Goal: Task Accomplishment & Management: Complete application form

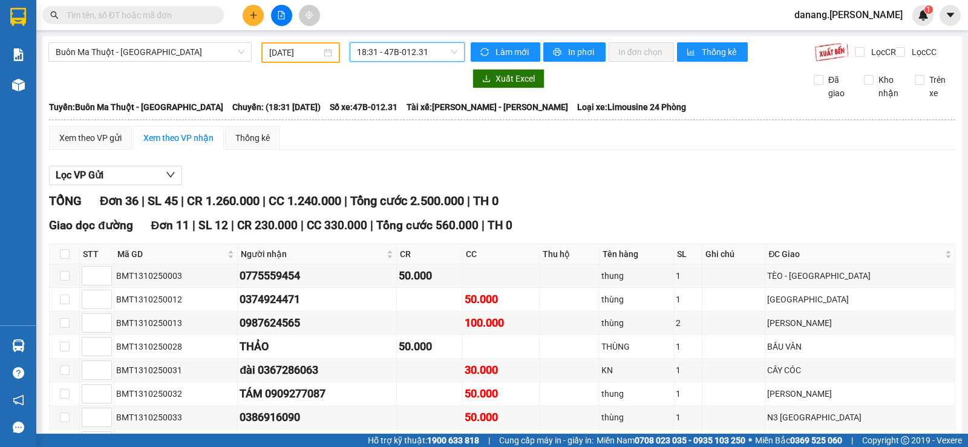
scroll to position [484, 0]
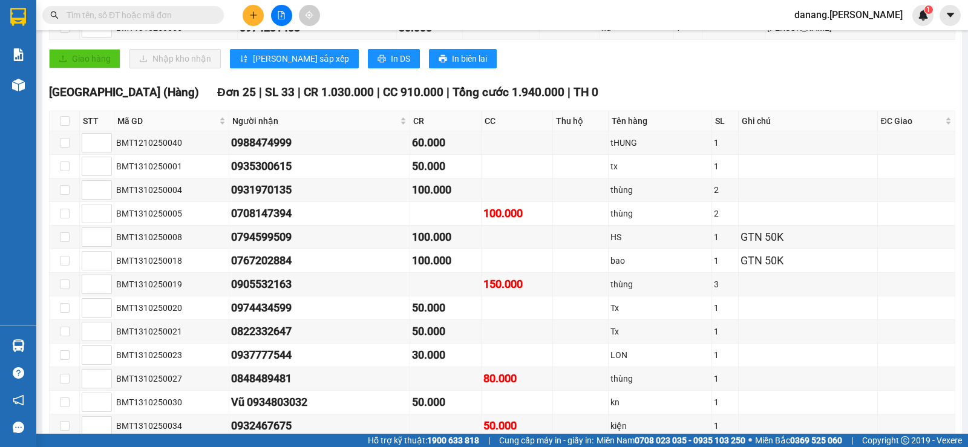
click at [251, 13] on icon "plus" at bounding box center [253, 15] width 8 height 8
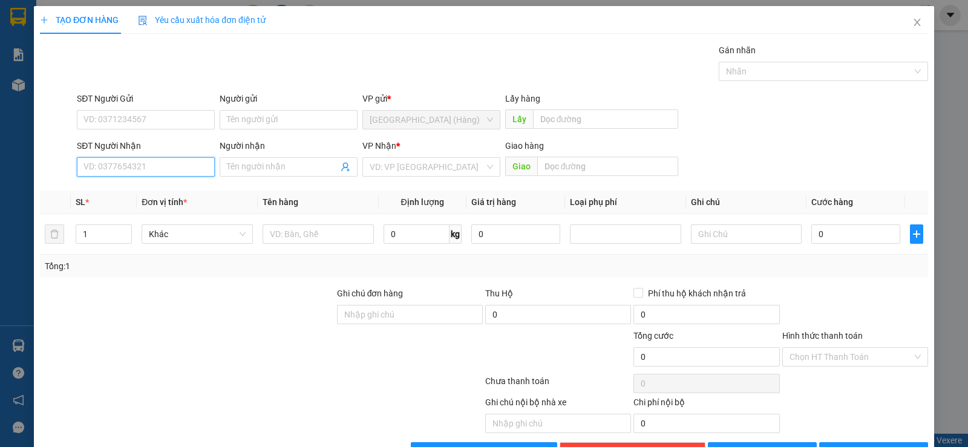
click at [119, 168] on input "SĐT Người Nhận" at bounding box center [146, 166] width 138 height 19
click at [133, 199] on div "0913831835 - Ngọc" at bounding box center [144, 191] width 137 height 19
type input "0913831835"
type input "Ngọc"
type input "0913831835"
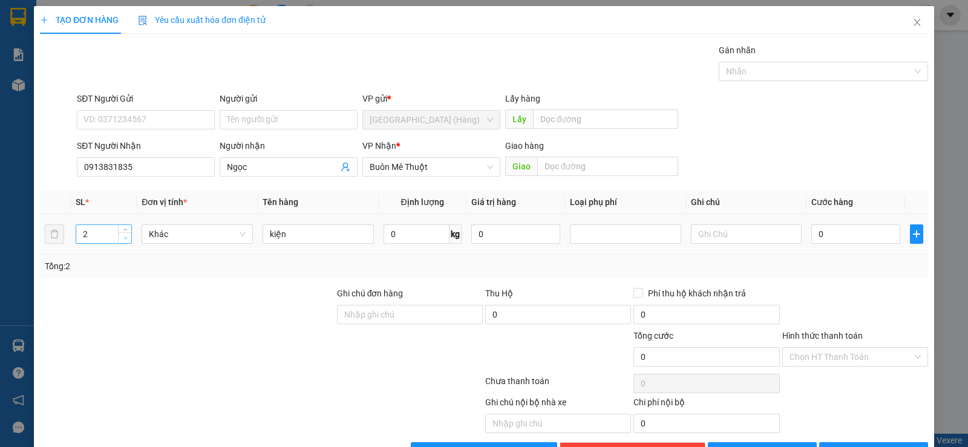
type input "1"
click at [126, 237] on icon "down" at bounding box center [125, 238] width 4 height 4
click at [255, 165] on input "Ngọc" at bounding box center [282, 166] width 111 height 13
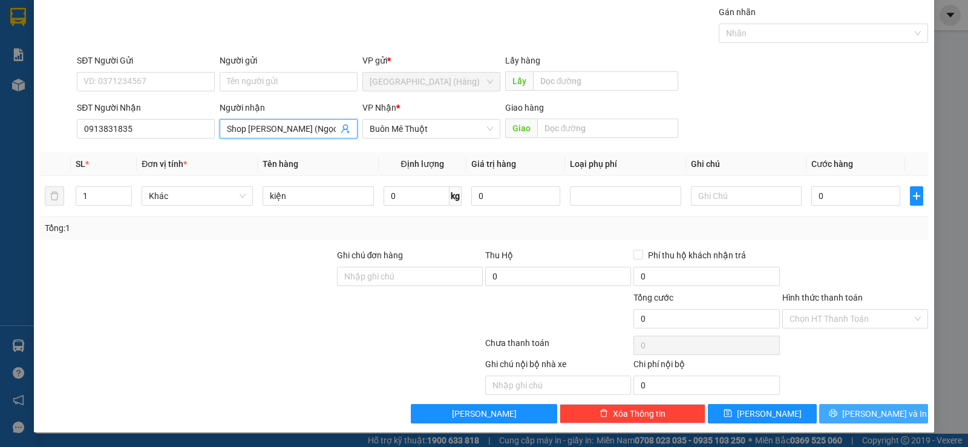
type input "Shop [PERSON_NAME] (Ngọc)"
drag, startPoint x: 893, startPoint y: 416, endPoint x: 819, endPoint y: 419, distance: 73.9
click at [890, 416] on button "[PERSON_NAME] và In" at bounding box center [873, 413] width 109 height 19
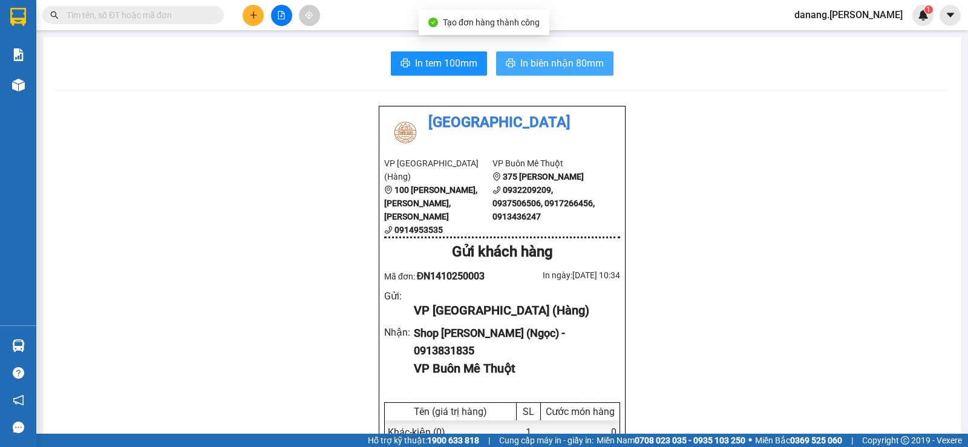
click at [562, 65] on span "In biên nhận 80mm" at bounding box center [562, 63] width 84 height 15
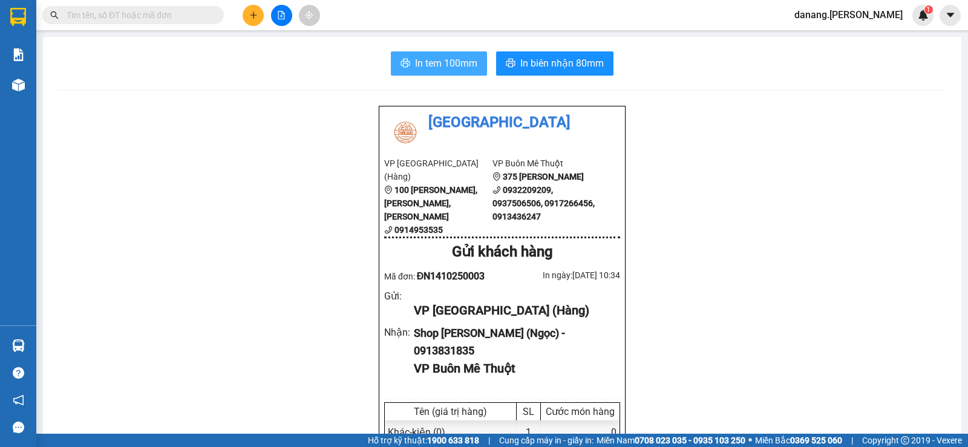
click at [407, 67] on button "In tem 100mm" at bounding box center [439, 63] width 96 height 24
click at [246, 15] on button at bounding box center [253, 15] width 21 height 21
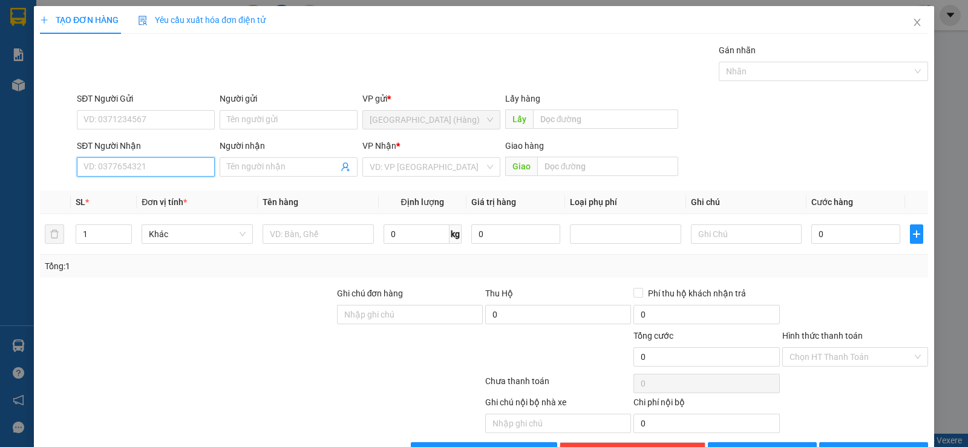
click at [155, 164] on input "SĐT Người Nhận" at bounding box center [146, 166] width 138 height 19
click at [145, 166] on input "0" at bounding box center [146, 166] width 138 height 19
click at [143, 198] on div "0905339292 - A Hưng" at bounding box center [144, 191] width 137 height 19
type input "0905339292"
type input "A Hưng"
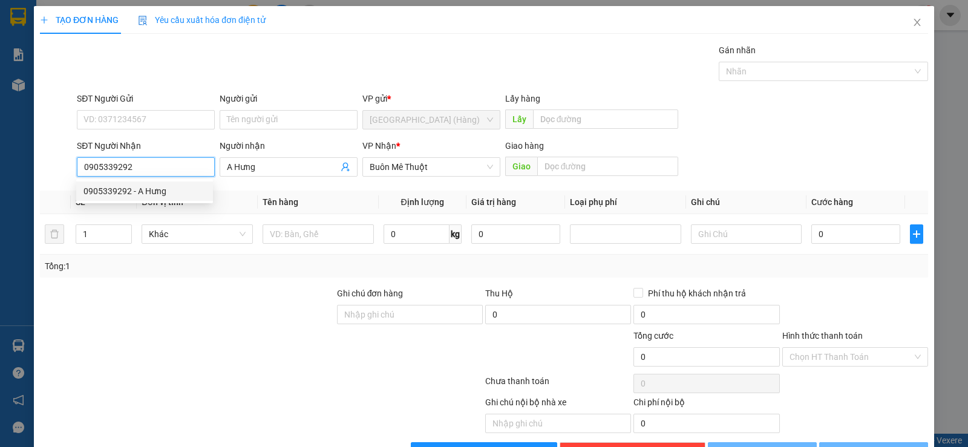
type input "60.000"
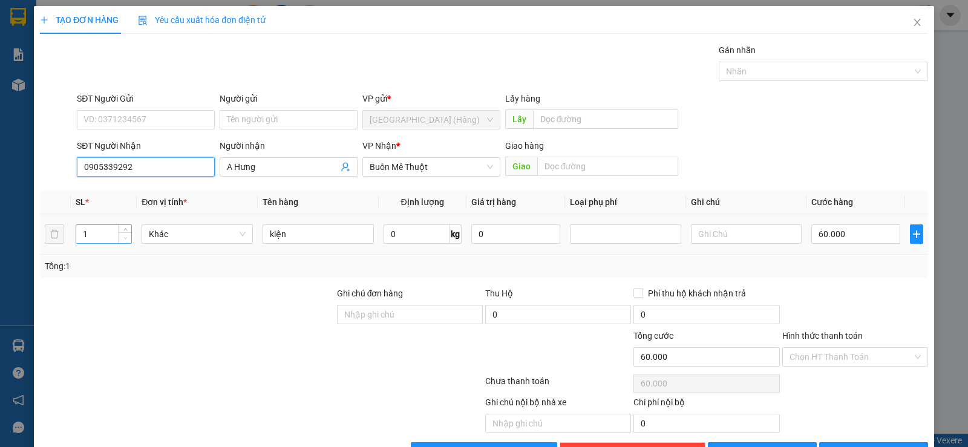
click at [124, 232] on span "Decrease Value" at bounding box center [124, 237] width 13 height 11
type input "0905339292"
drag, startPoint x: 256, startPoint y: 361, endPoint x: 47, endPoint y: 202, distance: 262.9
click at [256, 361] on div at bounding box center [187, 350] width 297 height 42
click at [122, 230] on span "up" at bounding box center [125, 231] width 7 height 7
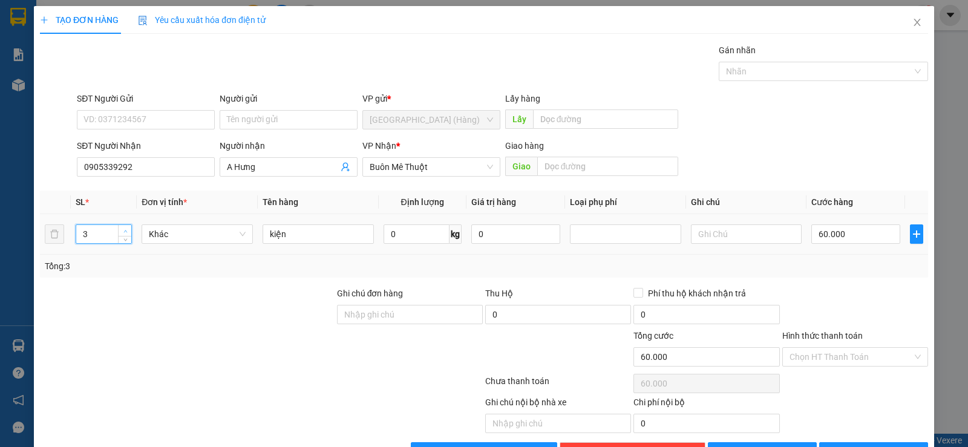
click at [122, 230] on span "up" at bounding box center [125, 231] width 7 height 7
type input "6"
click at [122, 230] on span "up" at bounding box center [125, 231] width 7 height 7
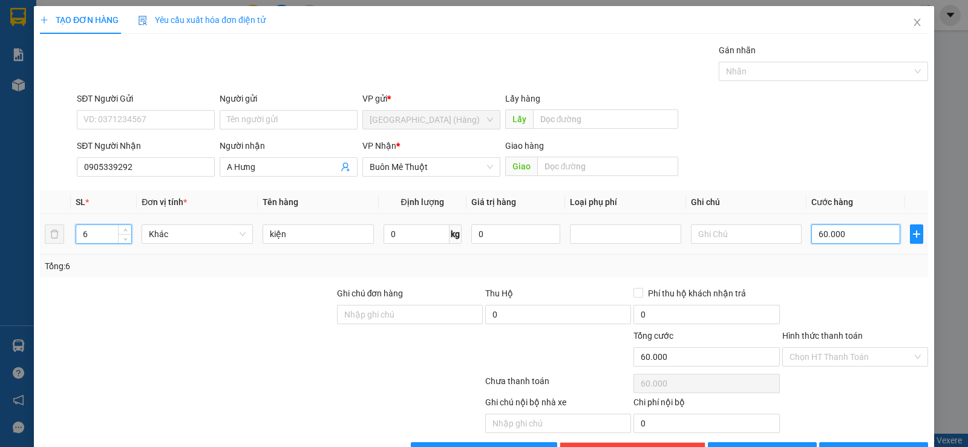
click at [850, 240] on input "60.000" at bounding box center [856, 234] width 89 height 19
type input "0"
type input "2"
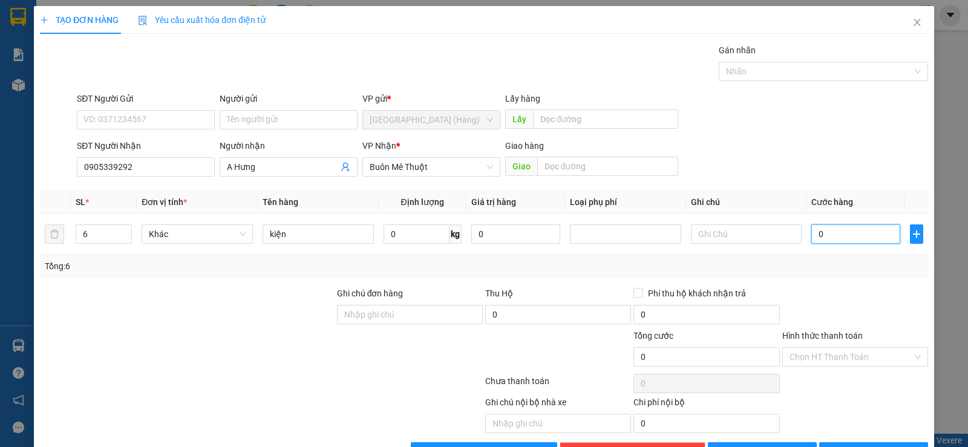
type input "2"
type input "02"
type input "24"
type input "024"
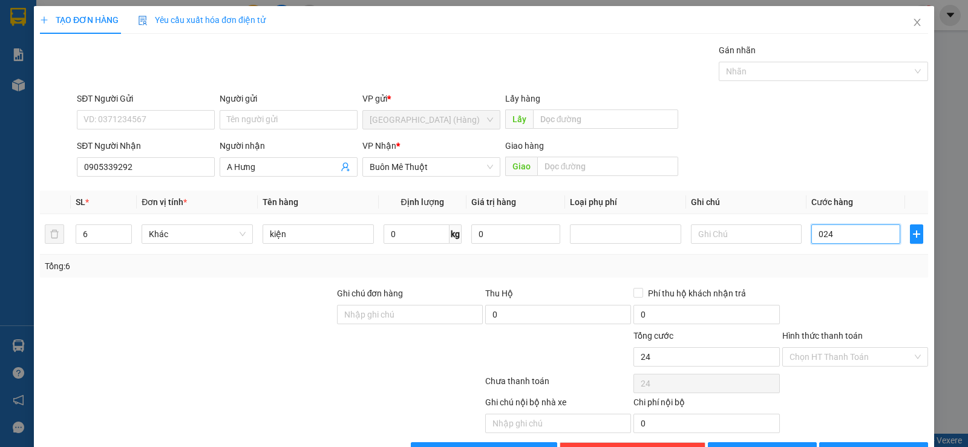
type input "240"
type input "0.240"
type input "2.400"
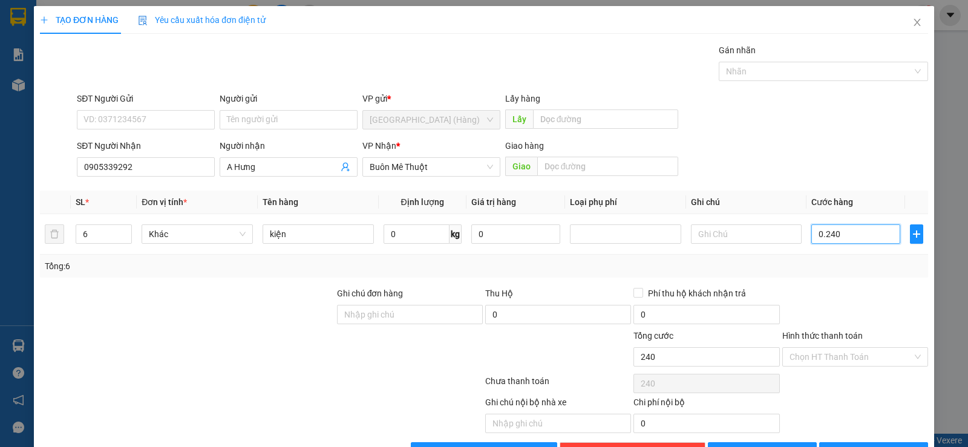
type input "02.400"
type input "24.000"
type input "024.000"
type input "240.000"
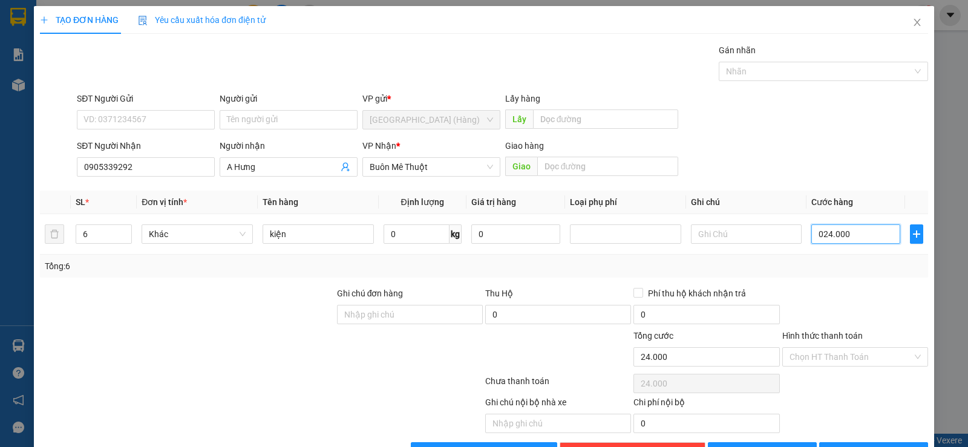
type input "240.000"
click at [865, 355] on input "Hình thức thanh toán" at bounding box center [851, 357] width 123 height 18
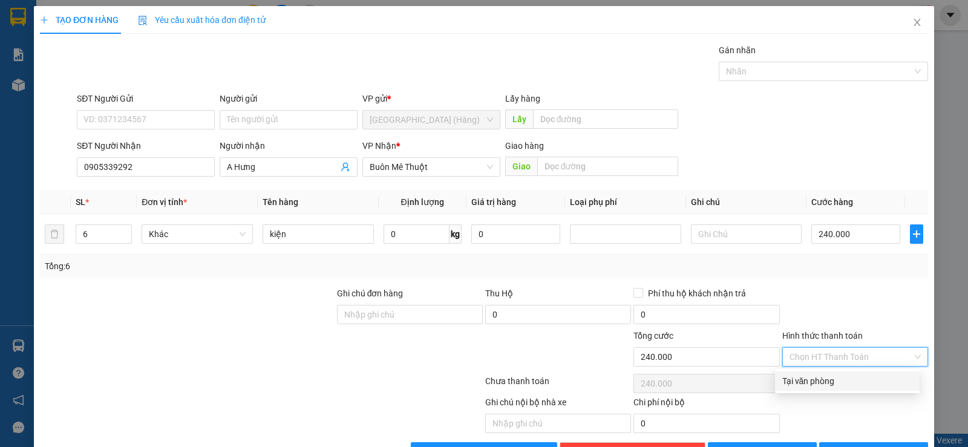
click at [824, 381] on div "Tại văn phòng" at bounding box center [848, 381] width 130 height 13
type input "0"
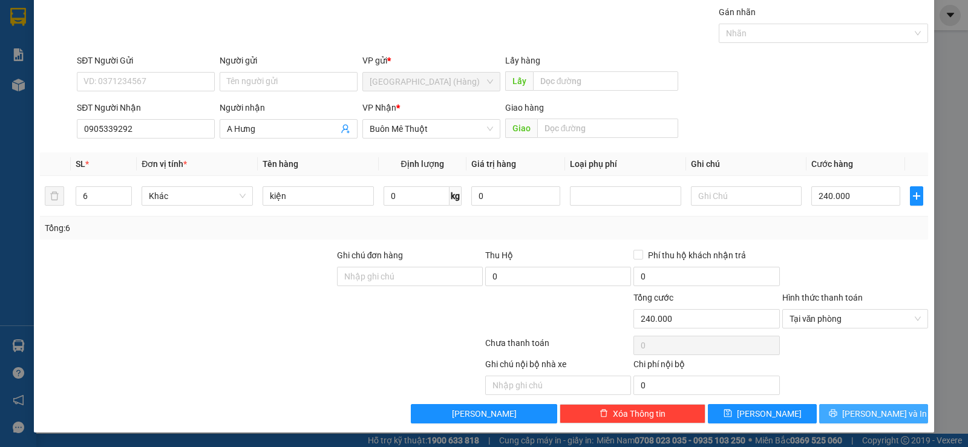
click at [852, 419] on button "[PERSON_NAME] và In" at bounding box center [873, 413] width 109 height 19
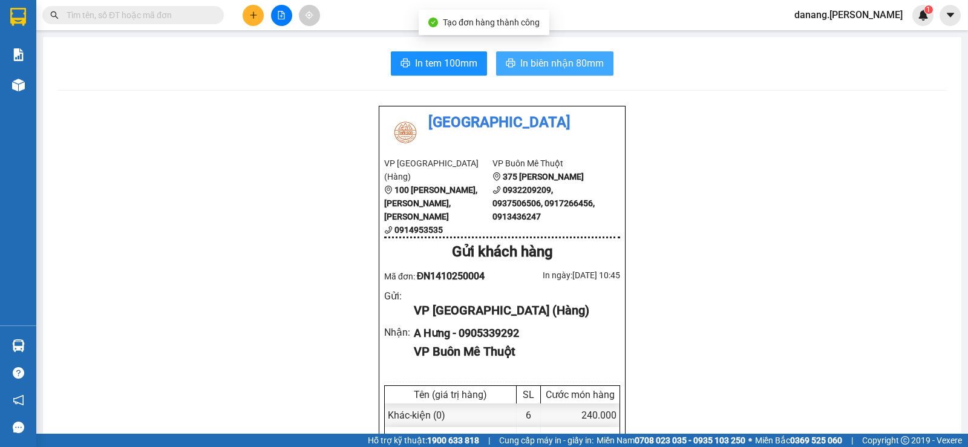
click at [520, 59] on span "In biên nhận 80mm" at bounding box center [562, 63] width 84 height 15
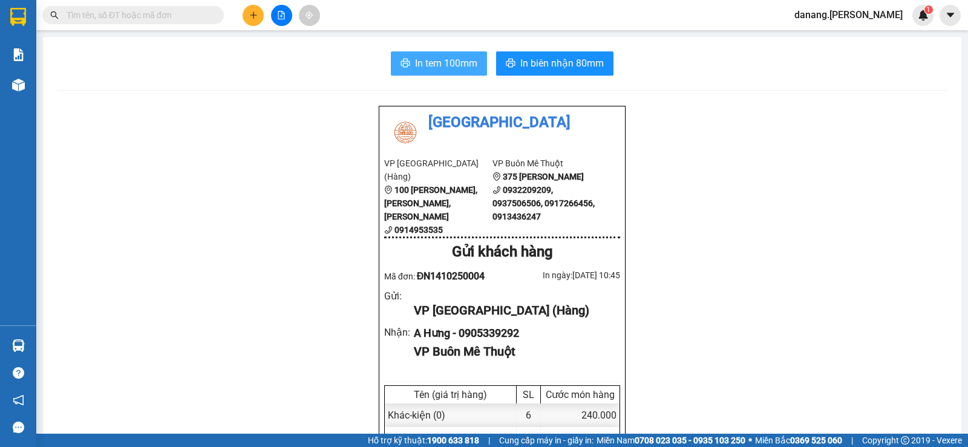
click at [450, 64] on span "In tem 100mm" at bounding box center [446, 63] width 62 height 15
click at [156, 16] on input "text" at bounding box center [138, 14] width 143 height 13
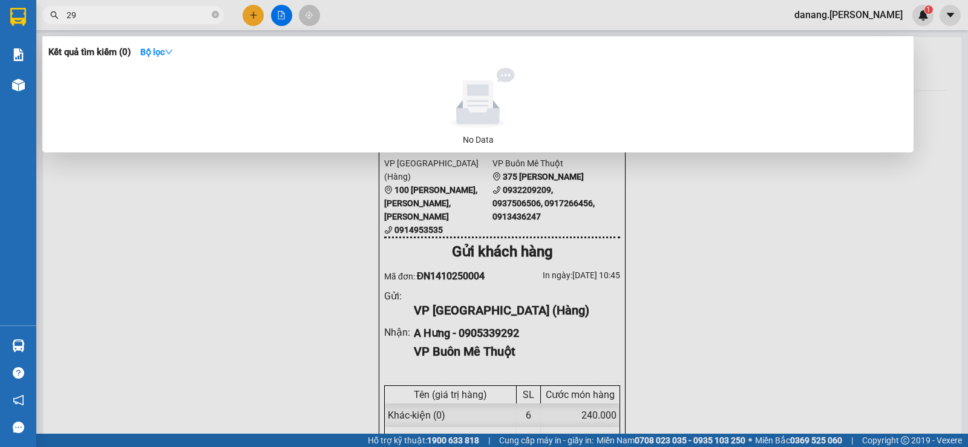
type input "293"
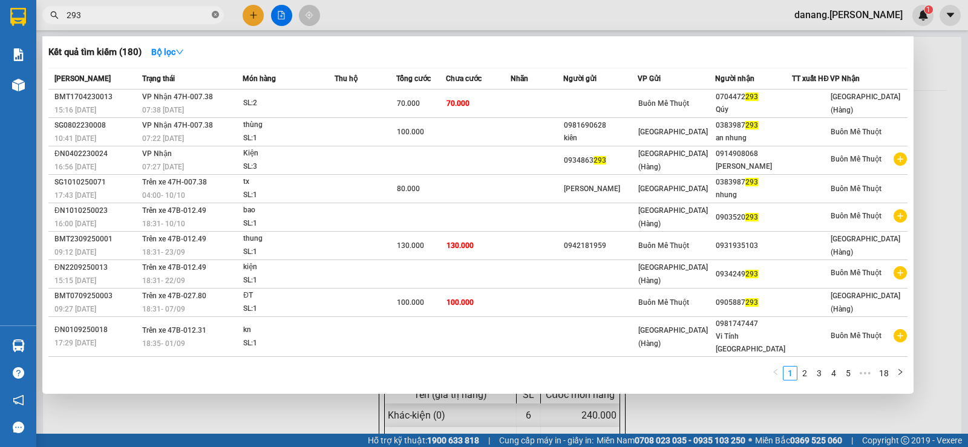
click at [214, 16] on icon "close-circle" at bounding box center [215, 14] width 7 height 7
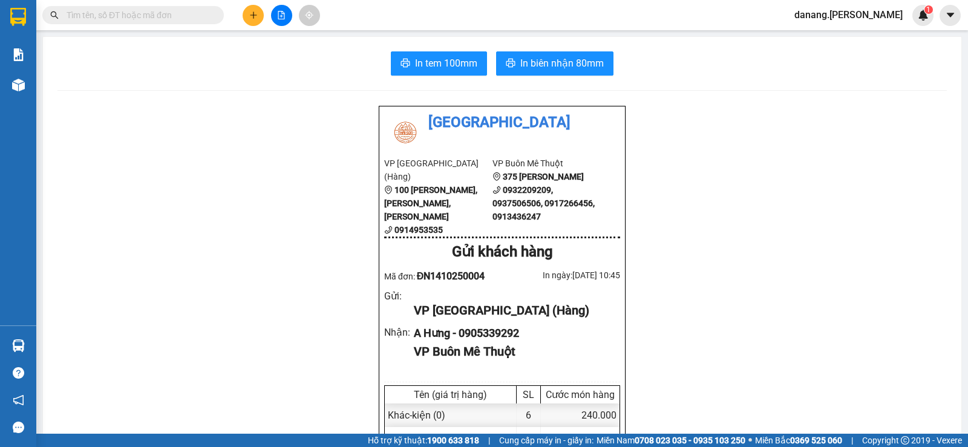
click at [136, 14] on input "text" at bounding box center [138, 14] width 143 height 13
click at [253, 23] on button at bounding box center [253, 15] width 21 height 21
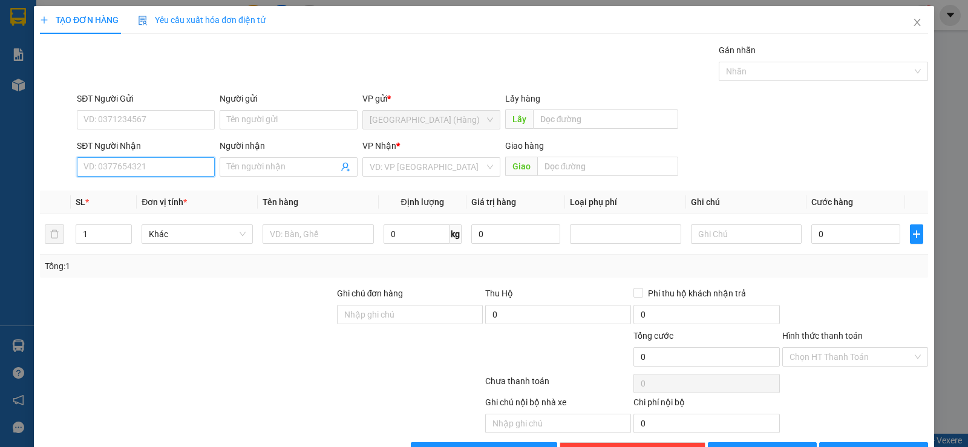
click at [137, 171] on input "SĐT Người Nhận" at bounding box center [146, 166] width 138 height 19
type input "0901709016"
click at [280, 156] on div "Người nhận" at bounding box center [289, 148] width 138 height 18
click at [278, 166] on input "Người nhận" at bounding box center [282, 166] width 111 height 13
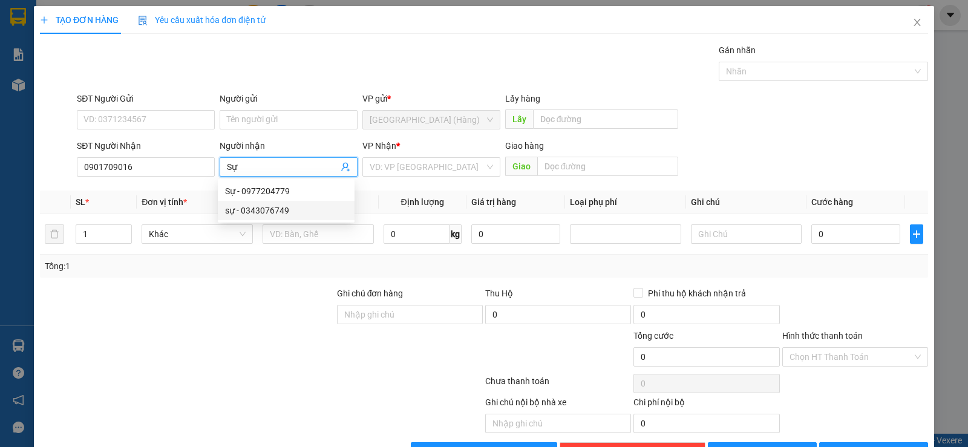
type input "Sự"
click at [264, 367] on div at bounding box center [187, 350] width 297 height 42
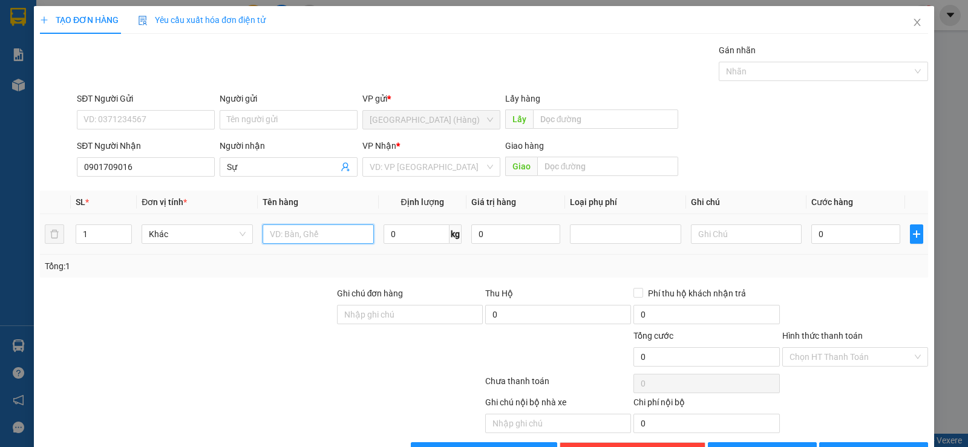
click at [318, 238] on input "text" at bounding box center [318, 234] width 111 height 19
type input "k"
type input "kiện"
click at [836, 240] on input "0" at bounding box center [856, 234] width 89 height 19
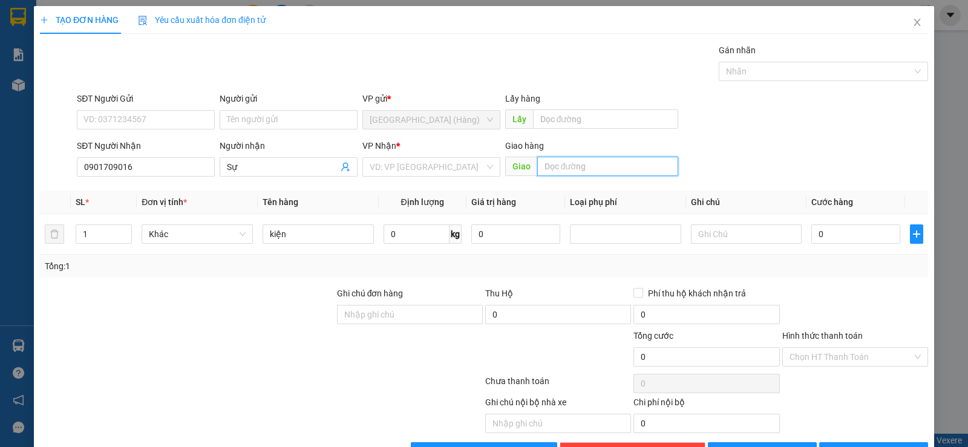
click at [579, 168] on input "text" at bounding box center [608, 166] width 142 height 19
type input "[GEOGRAPHIC_DATA] - [GEOGRAPHIC_DATA]"
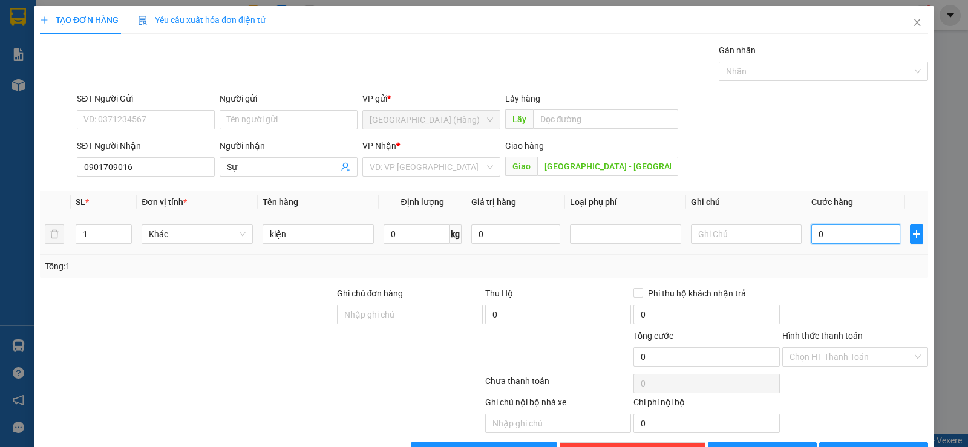
click at [869, 234] on input "0" at bounding box center [856, 234] width 89 height 19
type input "5"
type input "50"
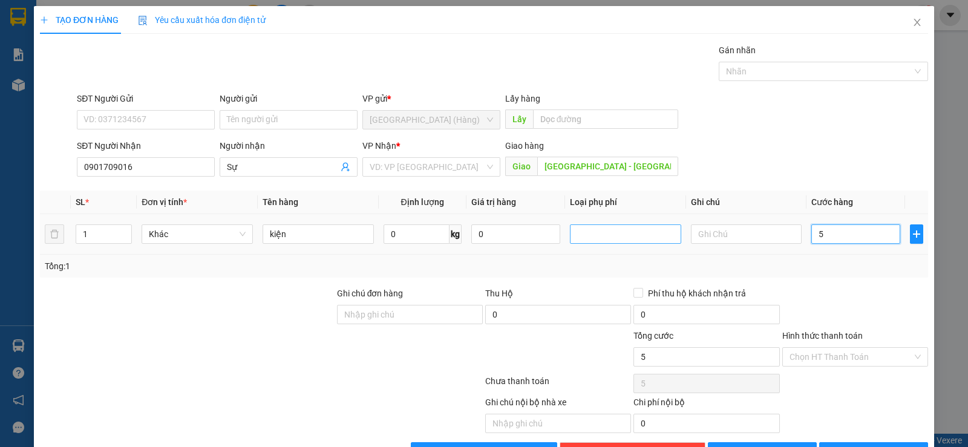
type input "50"
type input "500"
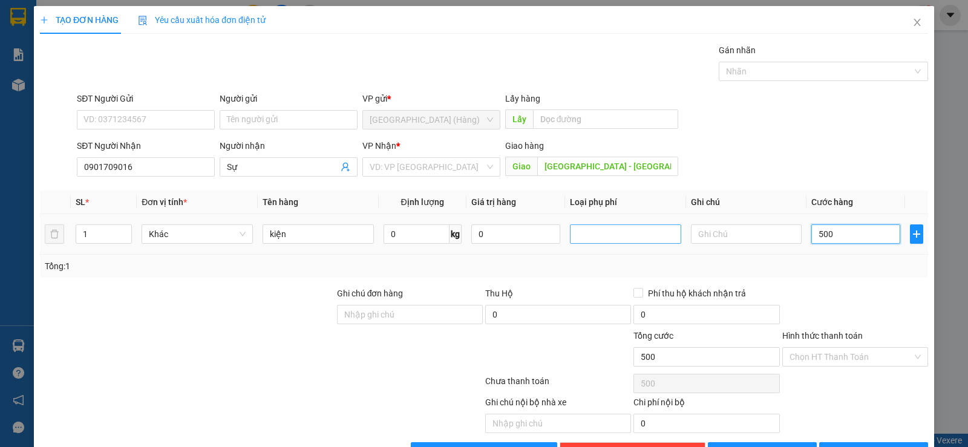
type input "5.000"
type input "50.000"
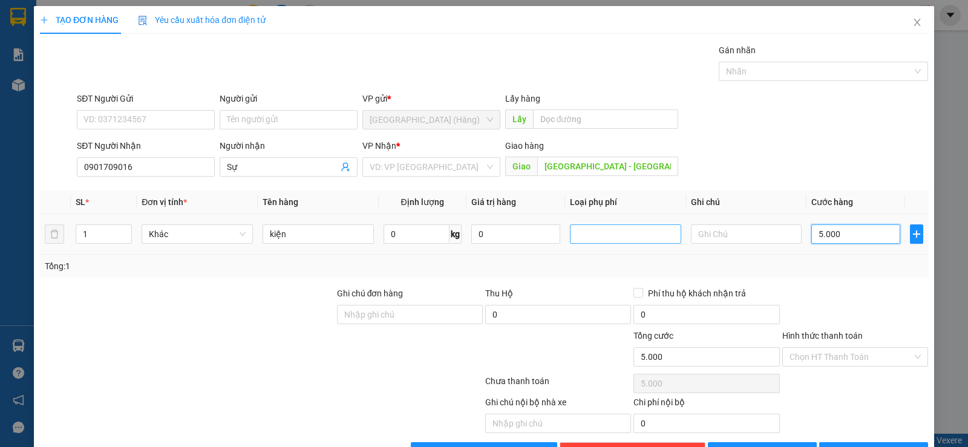
type input "50.000"
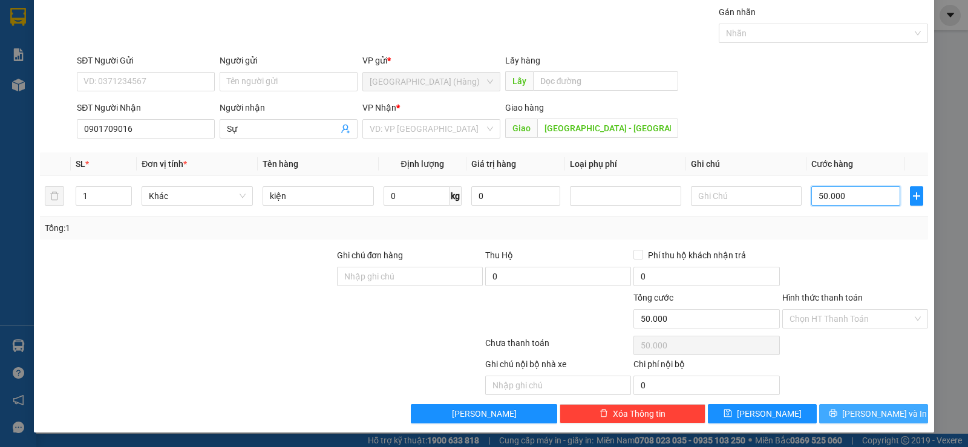
type input "50.000"
drag, startPoint x: 878, startPoint y: 417, endPoint x: 830, endPoint y: 392, distance: 54.7
click at [876, 417] on span "[PERSON_NAME] và In" at bounding box center [884, 413] width 85 height 13
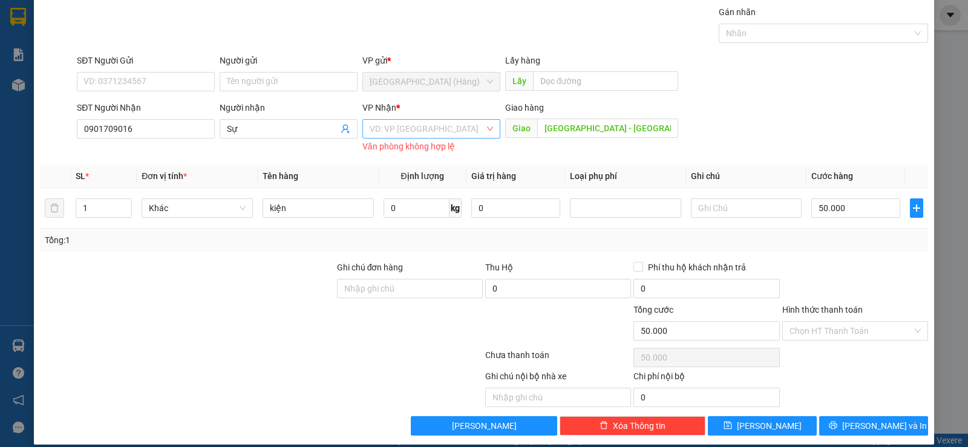
click at [449, 131] on input "search" at bounding box center [427, 129] width 115 height 18
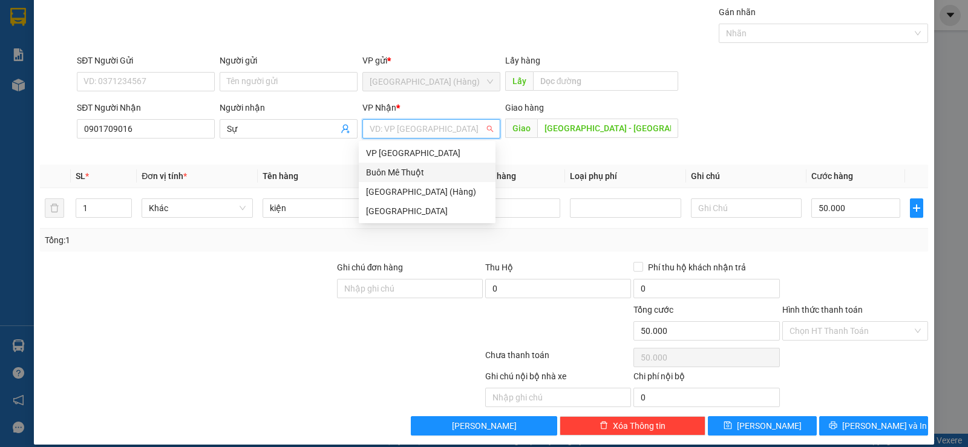
click at [407, 175] on div "Buôn Mê Thuột" at bounding box center [427, 172] width 122 height 13
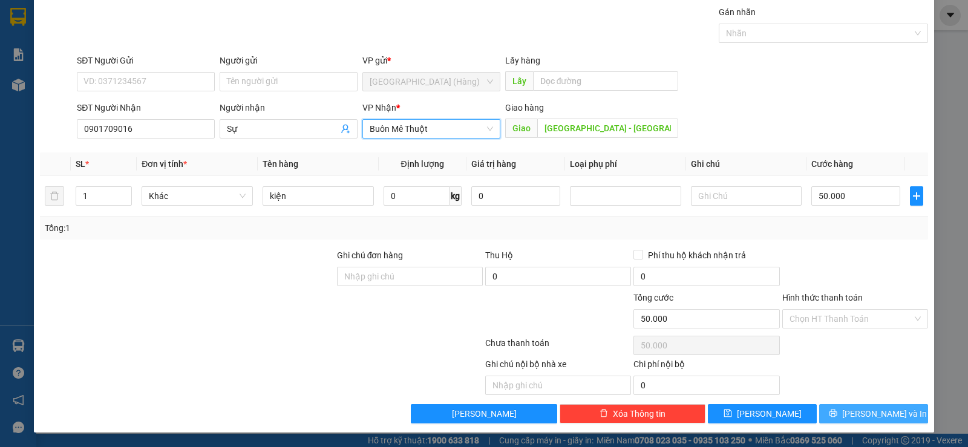
click at [867, 410] on span "[PERSON_NAME] và In" at bounding box center [884, 413] width 85 height 13
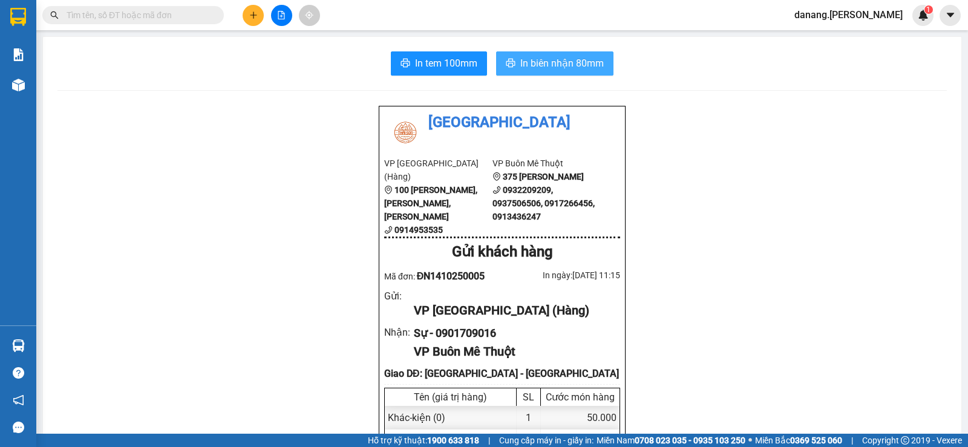
click at [538, 69] on span "In biên nhận 80mm" at bounding box center [562, 63] width 84 height 15
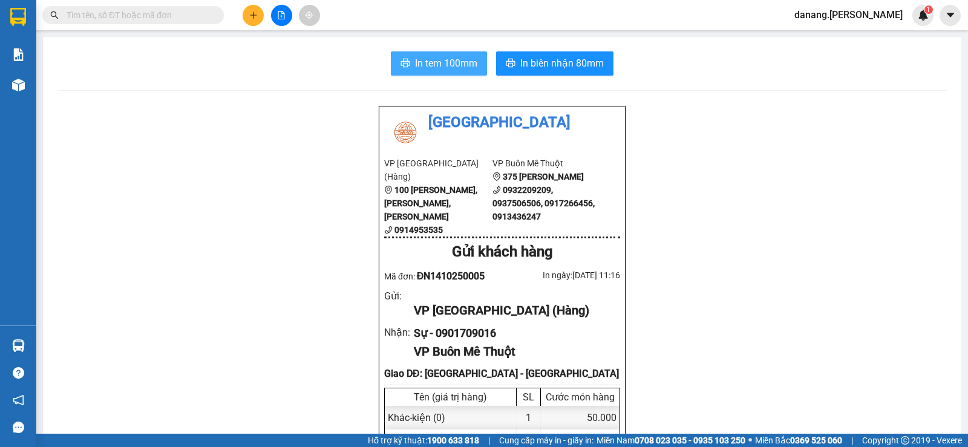
click at [449, 71] on span "In tem 100mm" at bounding box center [446, 63] width 62 height 15
click at [247, 13] on button at bounding box center [253, 15] width 21 height 21
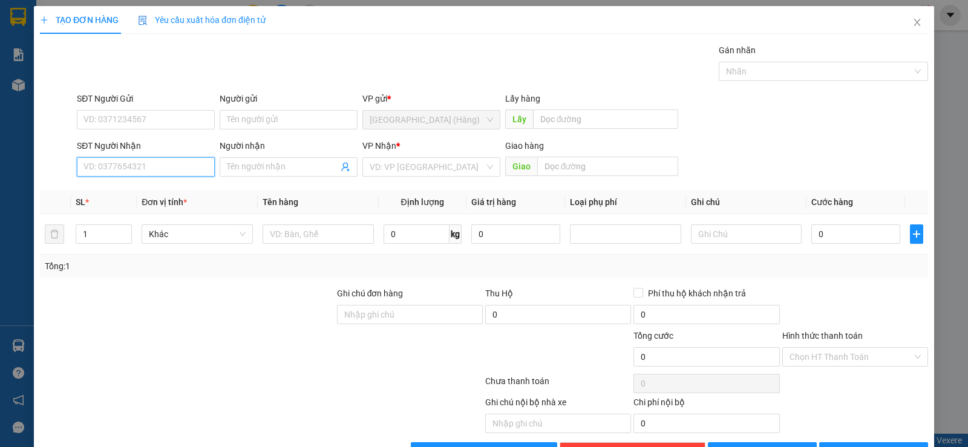
click at [139, 166] on input "SĐT Người Nhận" at bounding box center [146, 166] width 138 height 19
type input "0905536699"
click at [168, 188] on div "0905536699 - A nguyên" at bounding box center [145, 191] width 122 height 13
type input "A nguyên"
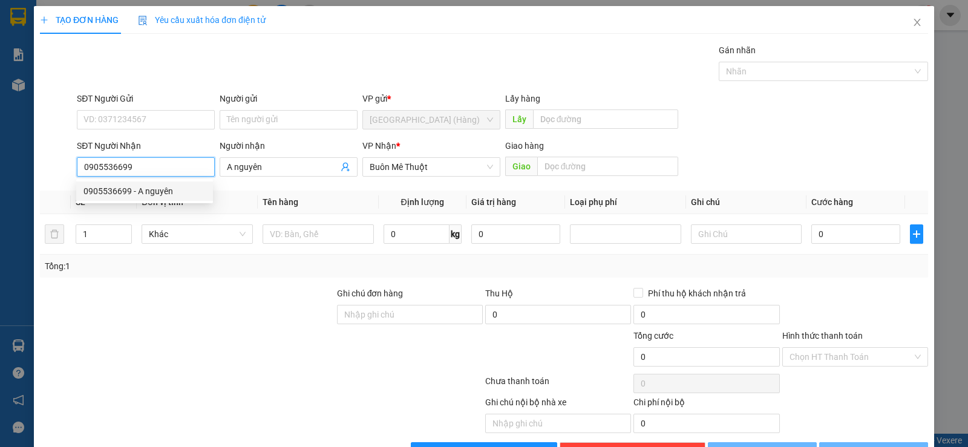
type input "50.000"
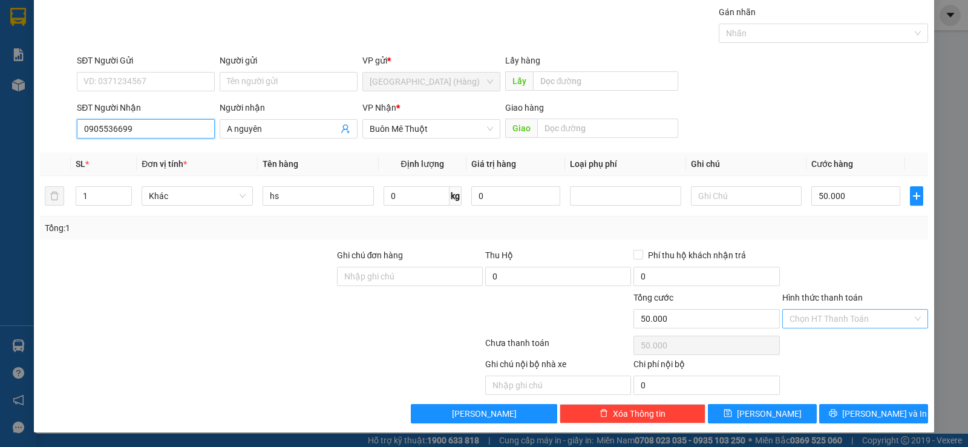
type input "0905536699"
drag, startPoint x: 823, startPoint y: 317, endPoint x: 824, endPoint y: 325, distance: 8.7
click at [823, 318] on input "Hình thức thanh toán" at bounding box center [851, 319] width 123 height 18
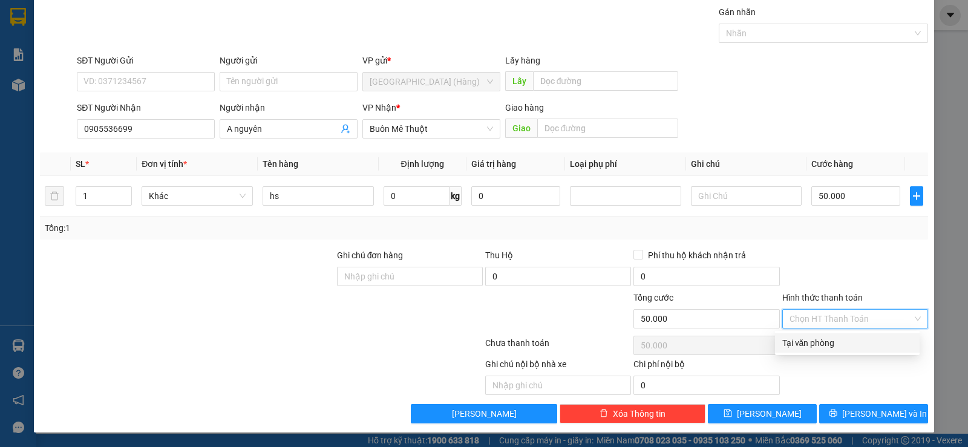
click at [826, 341] on div "Tại văn phòng" at bounding box center [848, 343] width 130 height 13
type input "0"
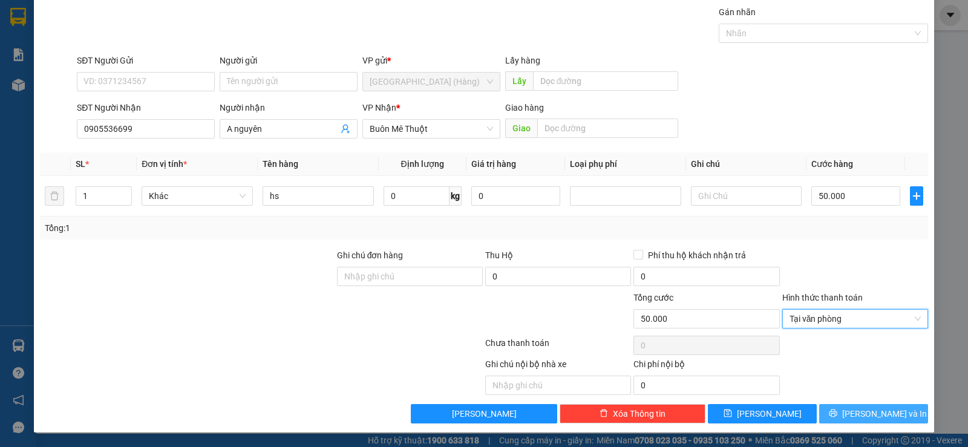
click at [855, 417] on span "[PERSON_NAME] và In" at bounding box center [884, 413] width 85 height 13
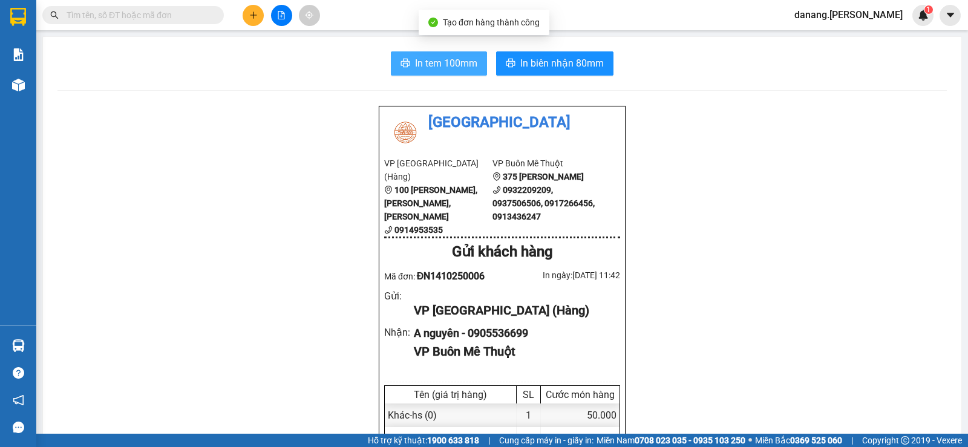
click at [437, 71] on button "In tem 100mm" at bounding box center [439, 63] width 96 height 24
click at [254, 19] on icon "plus" at bounding box center [253, 15] width 8 height 8
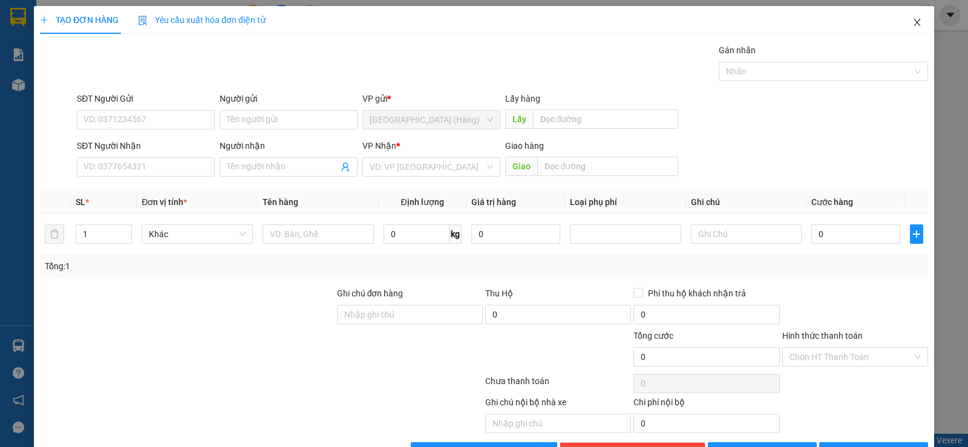
click at [913, 22] on icon "close" at bounding box center [918, 23] width 10 height 10
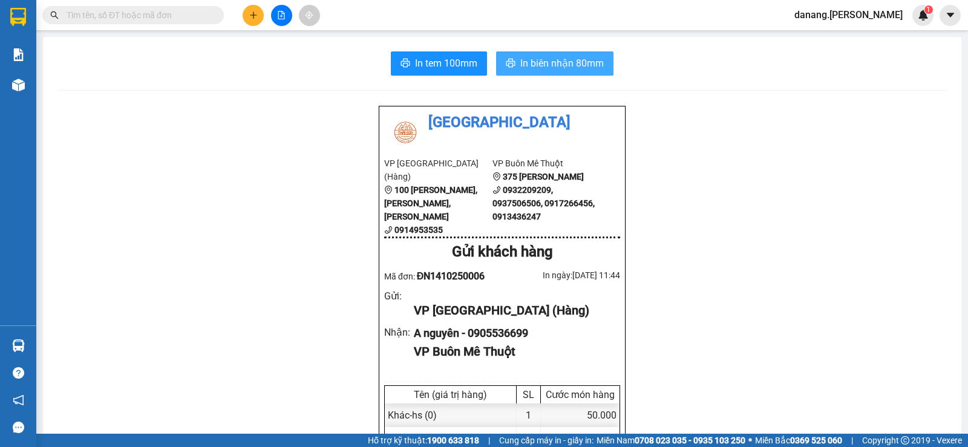
click at [548, 62] on span "In biên nhận 80mm" at bounding box center [562, 63] width 84 height 15
